Goal: Transaction & Acquisition: Purchase product/service

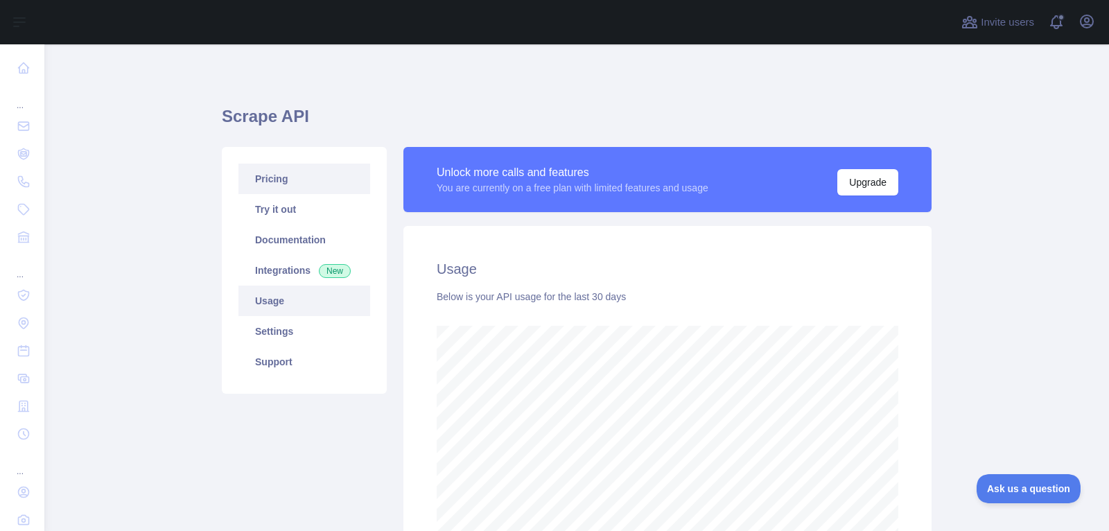
scroll to position [487, 1065]
click at [256, 173] on link "Pricing" at bounding box center [305, 179] width 132 height 31
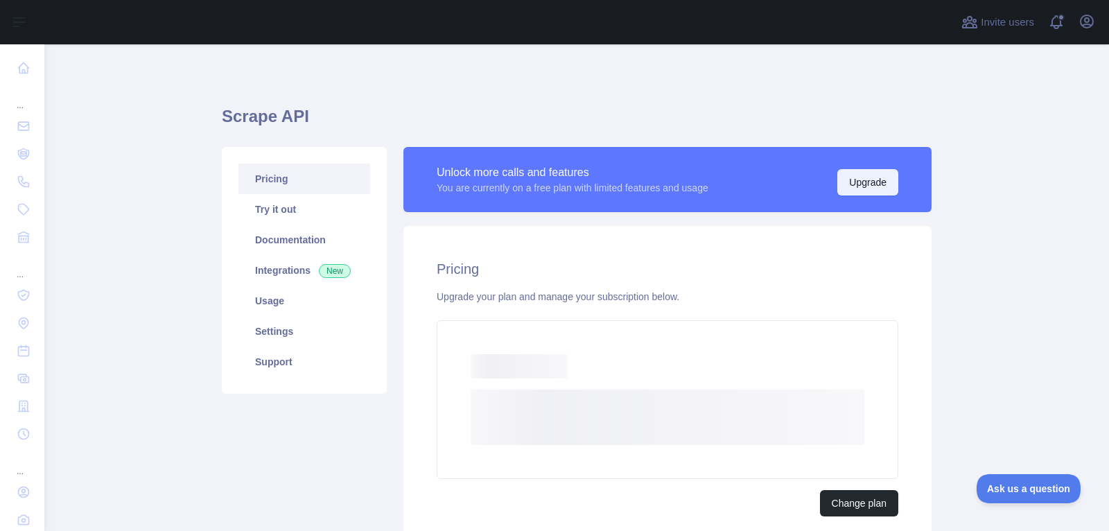
click at [870, 180] on button "Upgrade" at bounding box center [868, 182] width 61 height 26
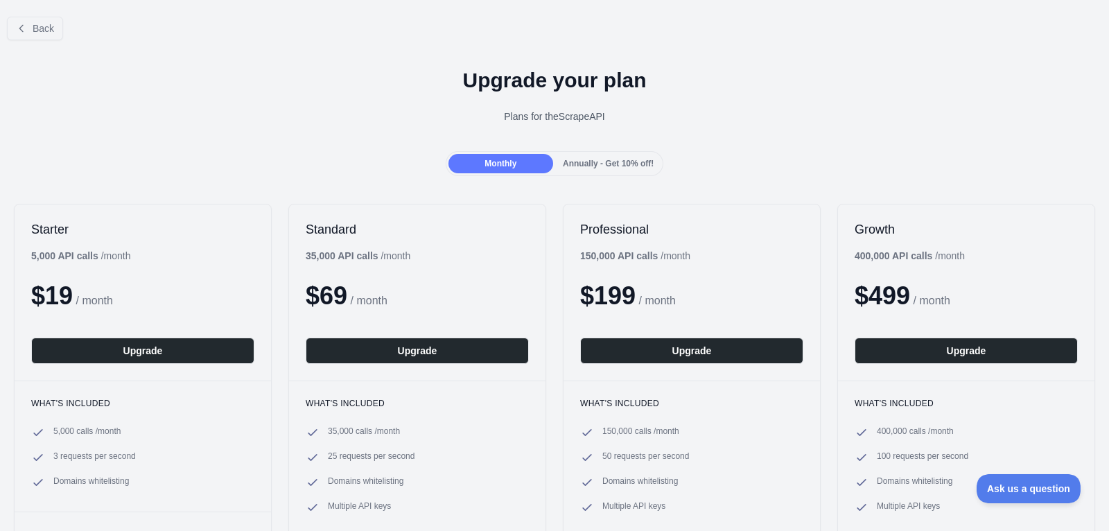
click at [631, 162] on span "Annually - Get 10% off!" at bounding box center [608, 164] width 91 height 10
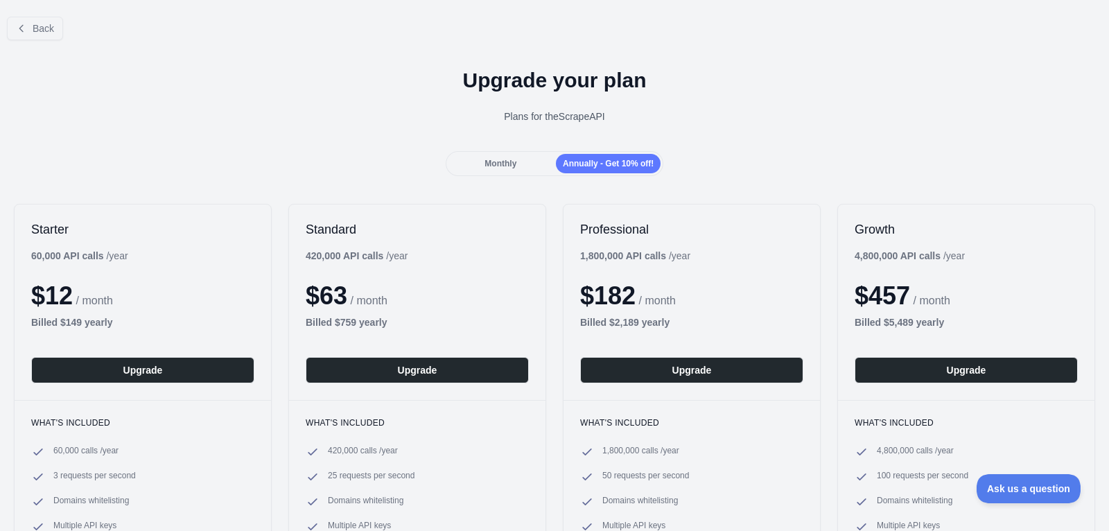
click at [502, 162] on span "Monthly" at bounding box center [501, 164] width 32 height 10
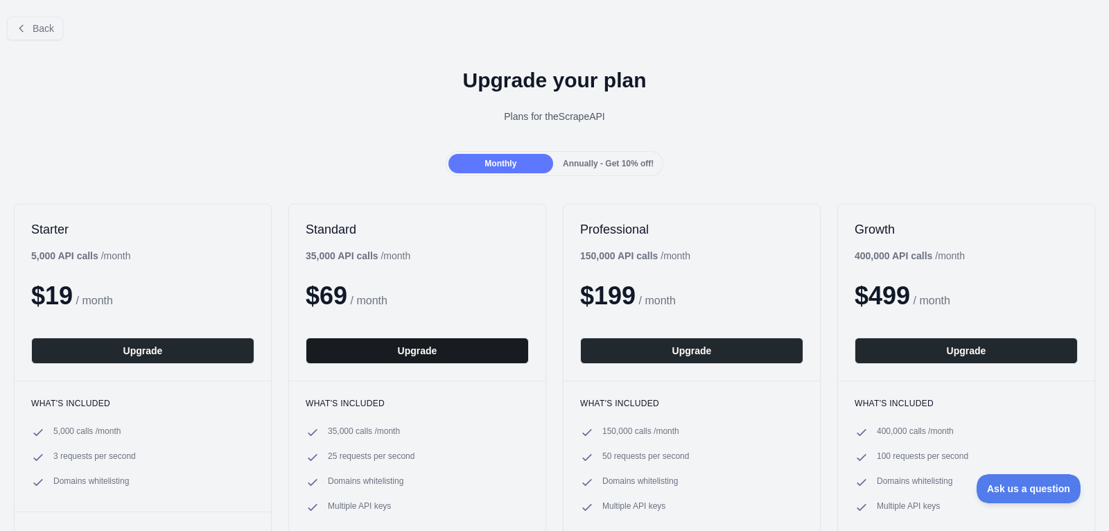
click at [427, 345] on button "Upgrade" at bounding box center [417, 351] width 223 height 26
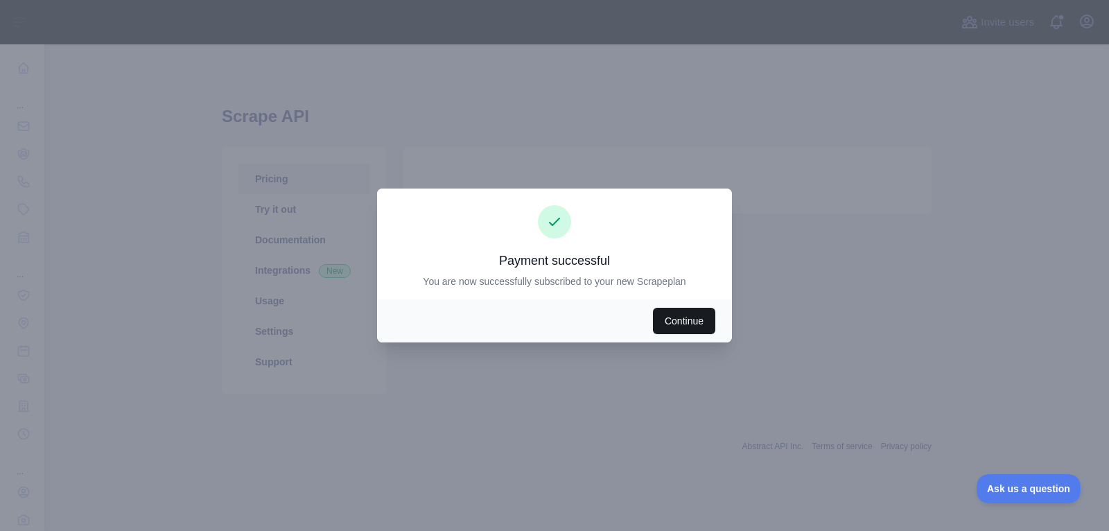
click at [676, 322] on button "Continue" at bounding box center [684, 321] width 62 height 26
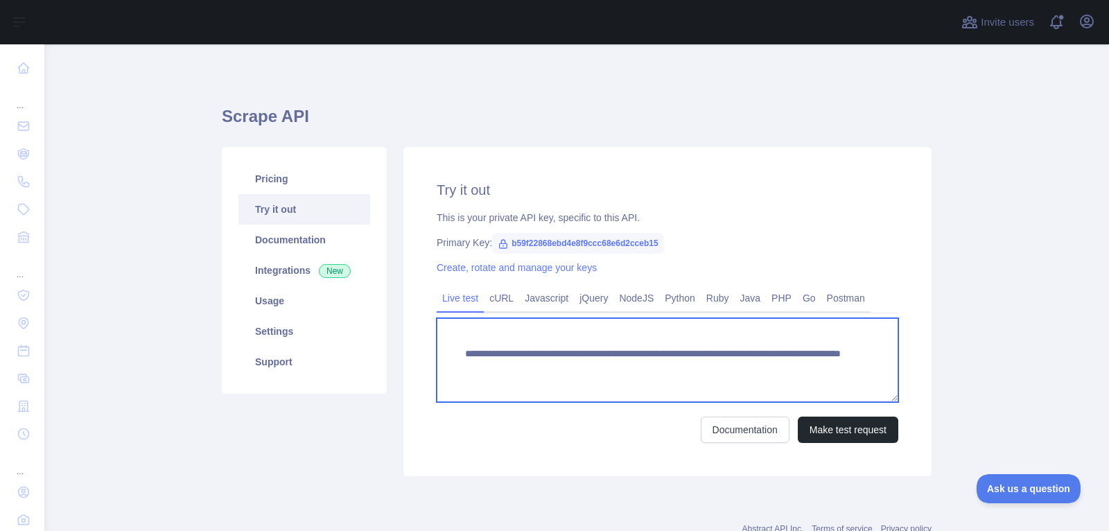
click at [641, 364] on textarea "**********" at bounding box center [668, 360] width 462 height 84
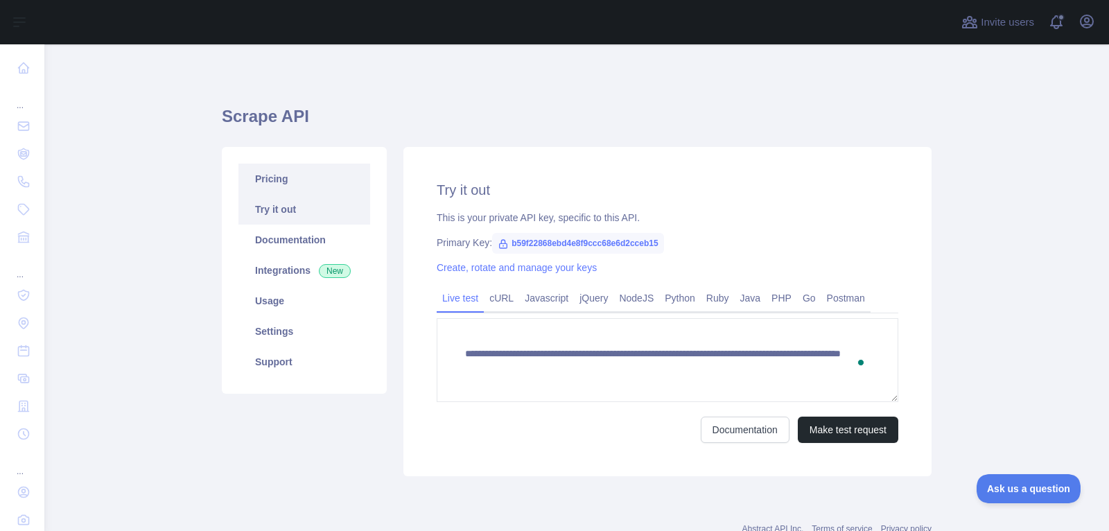
click at [316, 173] on link "Pricing" at bounding box center [305, 179] width 132 height 31
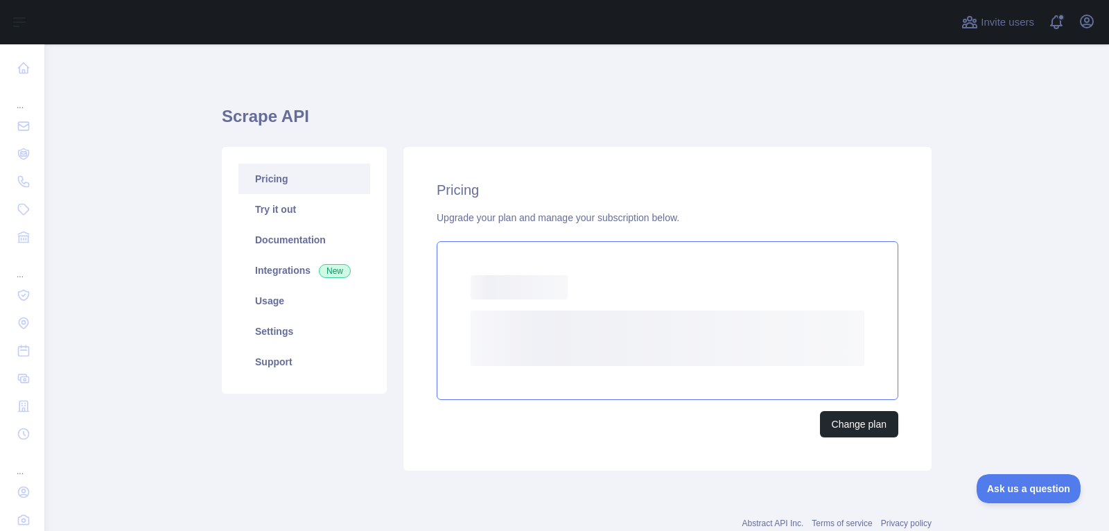
click at [618, 329] on rect at bounding box center [668, 338] width 394 height 55
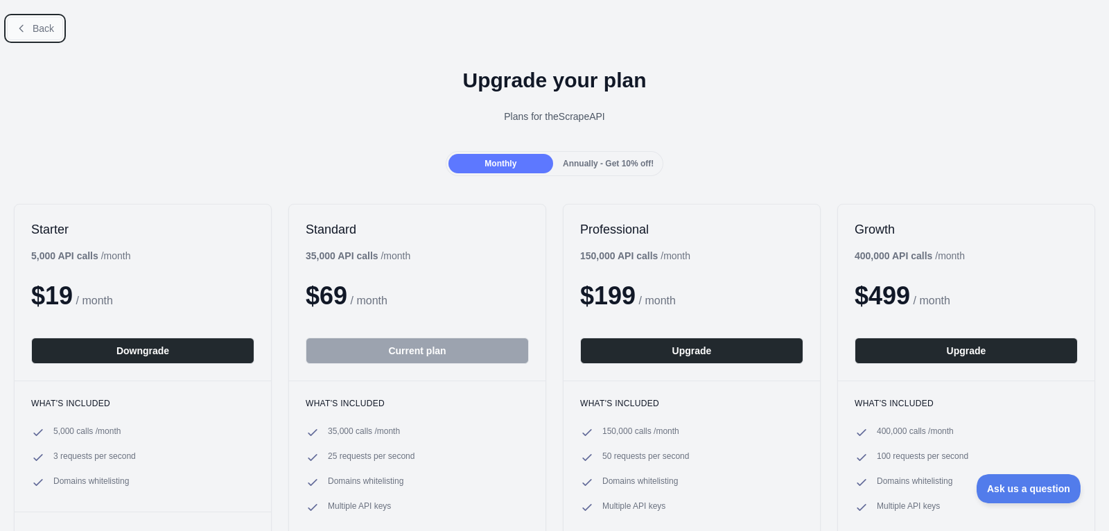
click at [43, 29] on span "Back" at bounding box center [43, 28] width 21 height 11
